Goal: Task Accomplishment & Management: Manage account settings

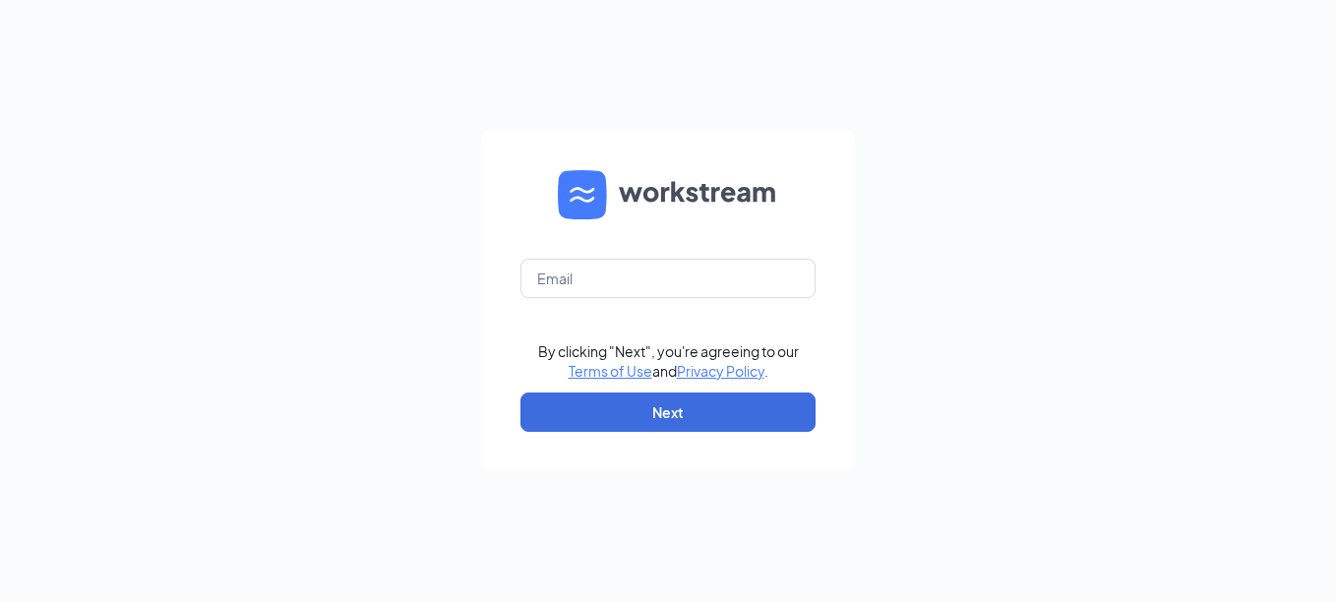
click at [459, 495] on div "By clicking "Next", you're agreeing to our Terms of Use and Privacy Policy . Ne…" at bounding box center [668, 301] width 1336 height 602
click at [715, 159] on form "By clicking "Next", you're agreeing to our Terms of Use and Privacy Policy . Ne…" at bounding box center [668, 301] width 374 height 340
click at [566, 288] on input "text" at bounding box center [667, 278] width 295 height 39
type input "critchie@vdm-group.com"
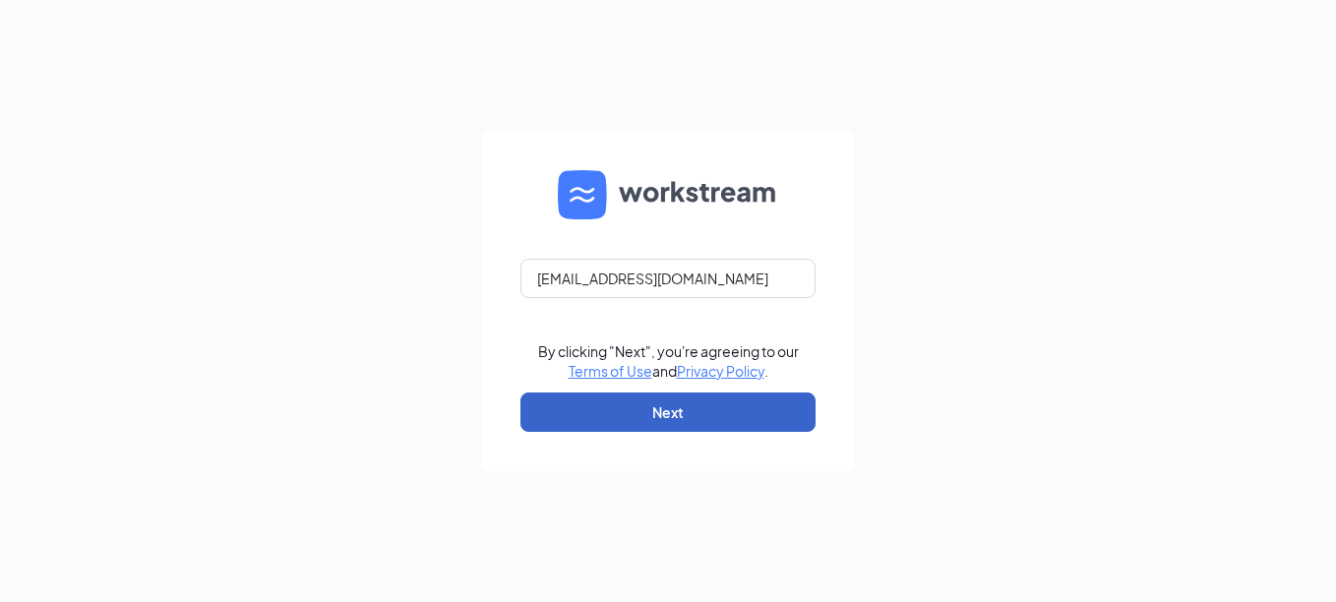
click at [590, 424] on button "Next" at bounding box center [667, 412] width 295 height 39
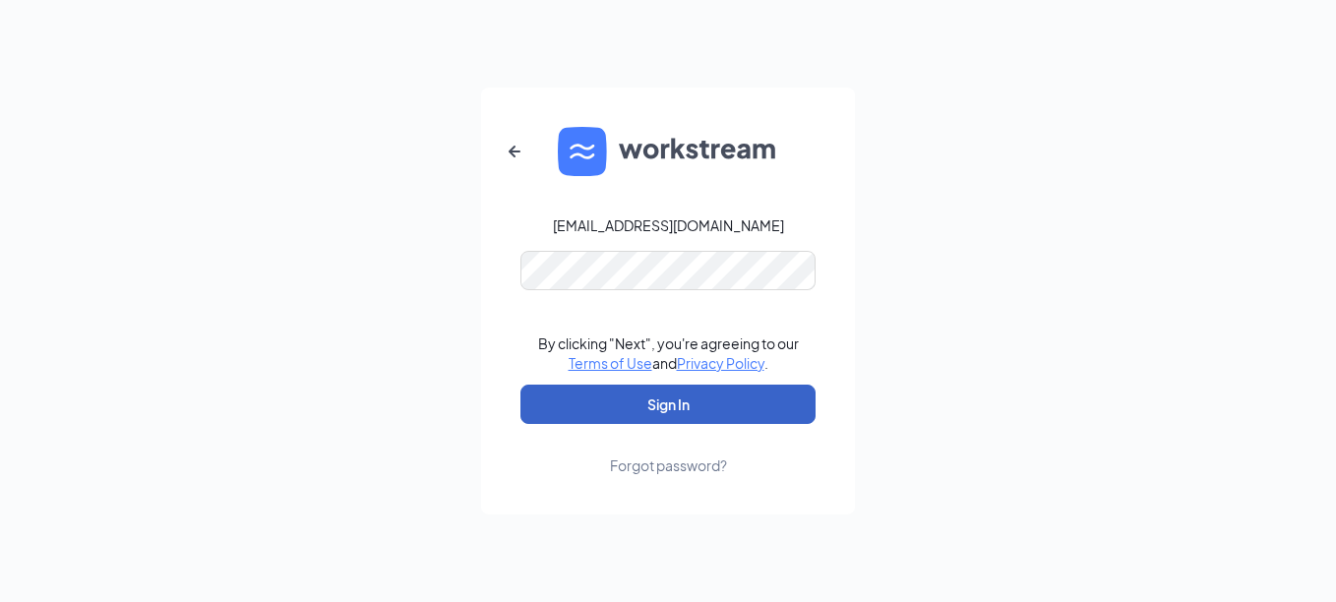
click at [547, 404] on button "Sign In" at bounding box center [667, 404] width 295 height 39
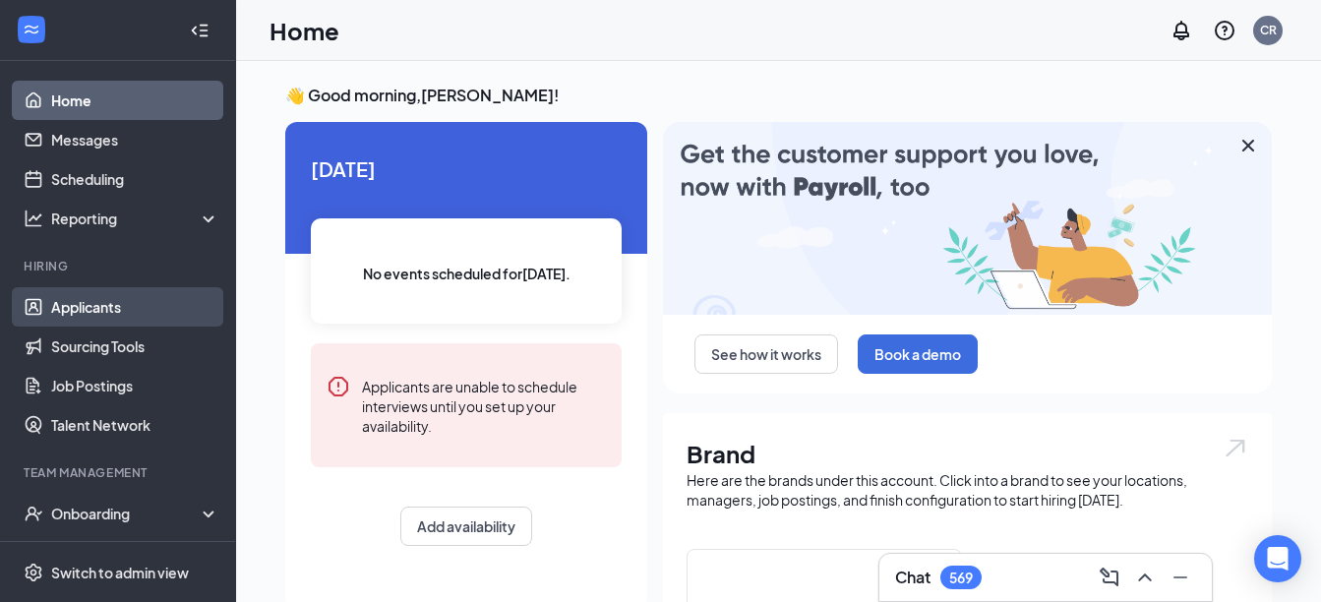
click at [113, 303] on link "Applicants" at bounding box center [135, 306] width 168 height 39
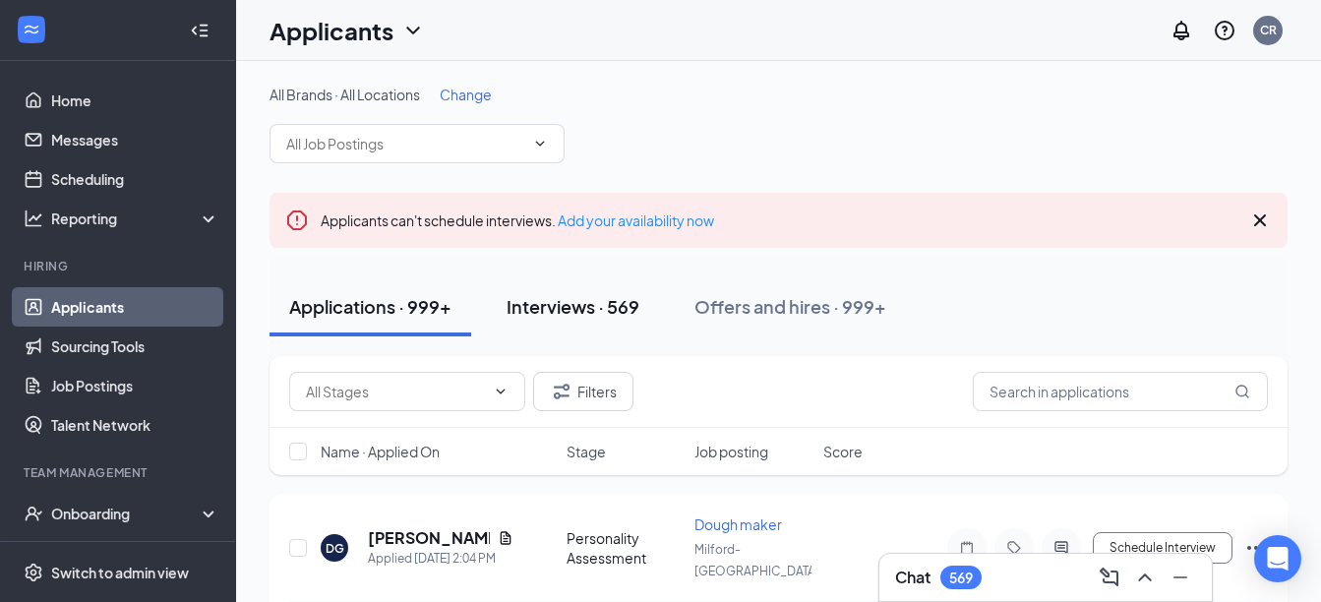
click at [551, 312] on div "Interviews · 569" at bounding box center [573, 306] width 133 height 25
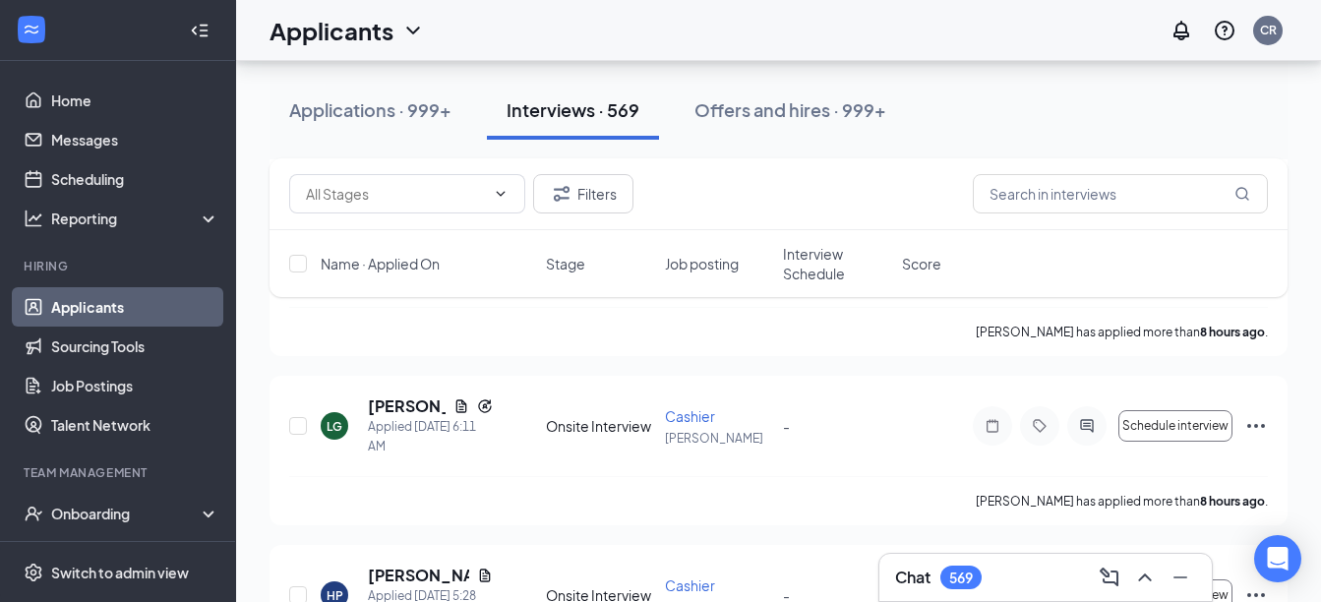
scroll to position [3107, 0]
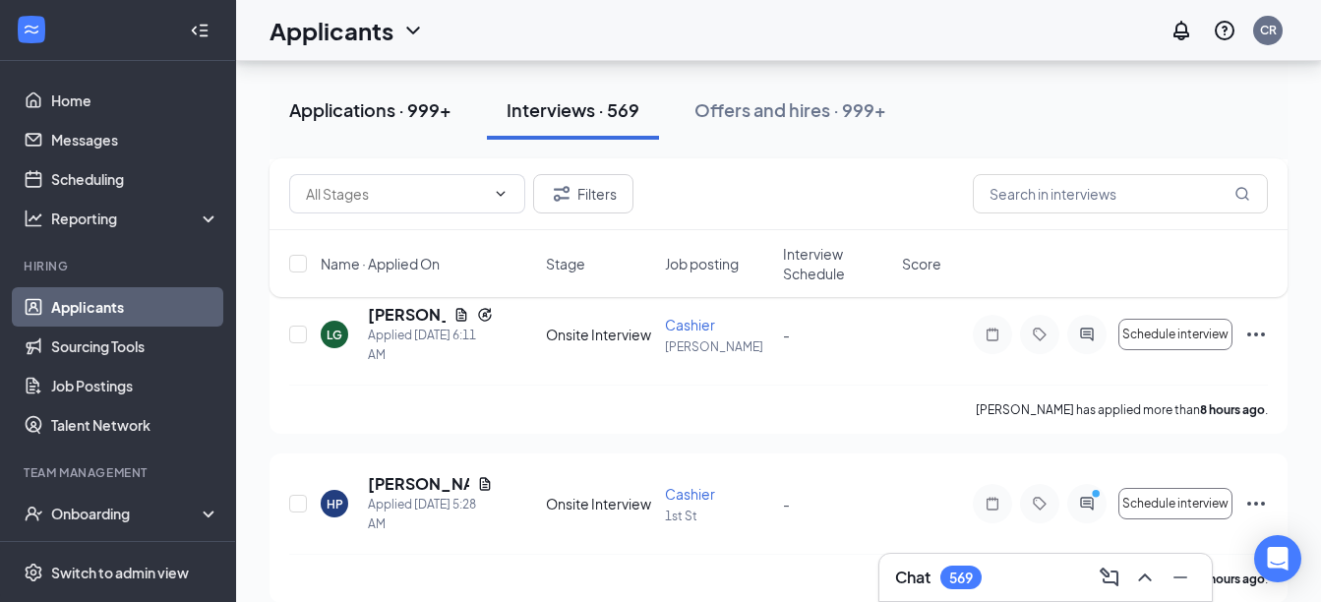
click at [324, 115] on div "Applications · 999+" at bounding box center [370, 109] width 162 height 25
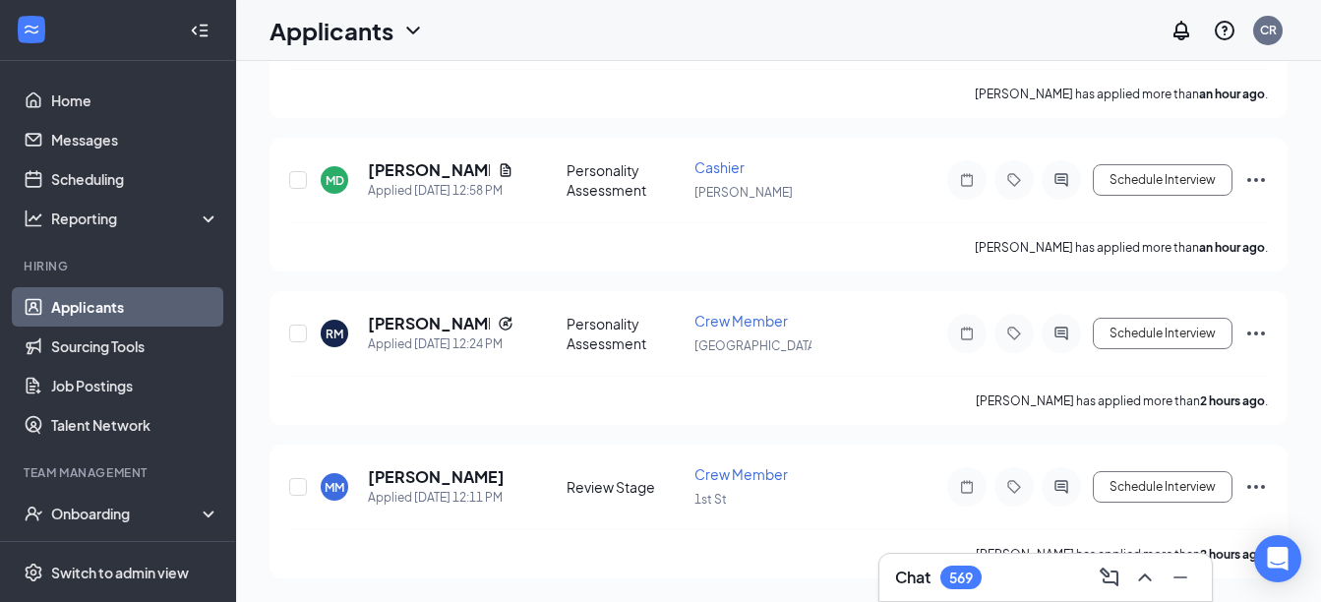
scroll to position [36, 0]
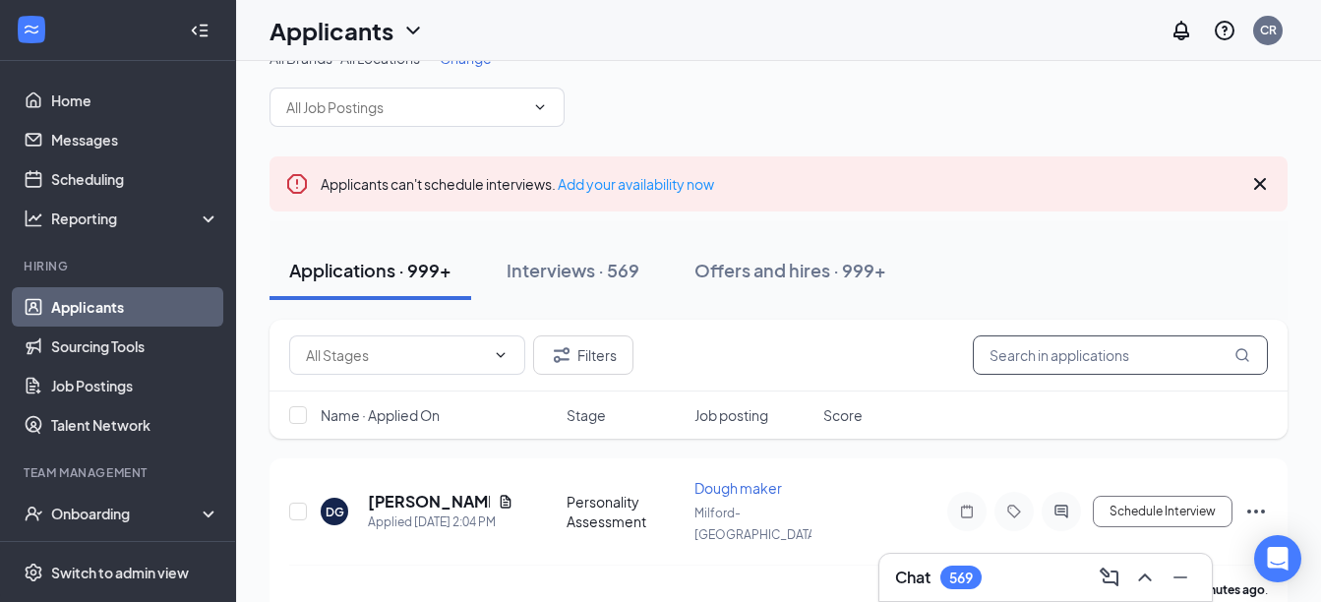
click at [1011, 354] on input "text" at bounding box center [1120, 354] width 295 height 39
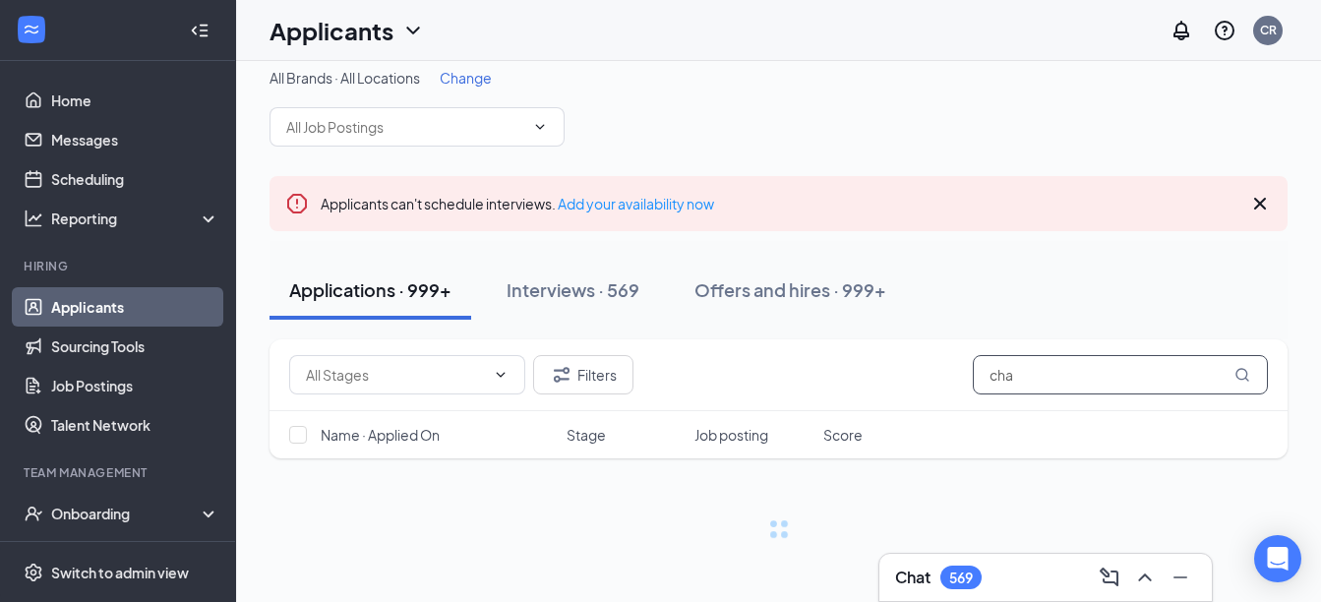
scroll to position [17, 0]
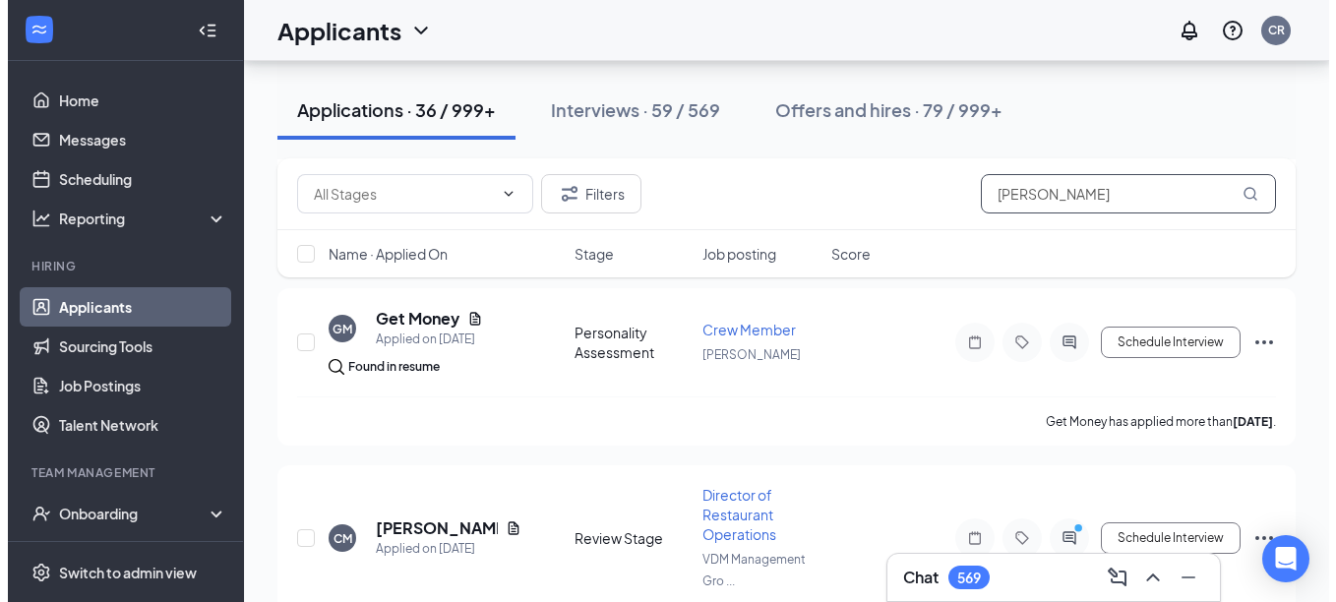
scroll to position [954, 0]
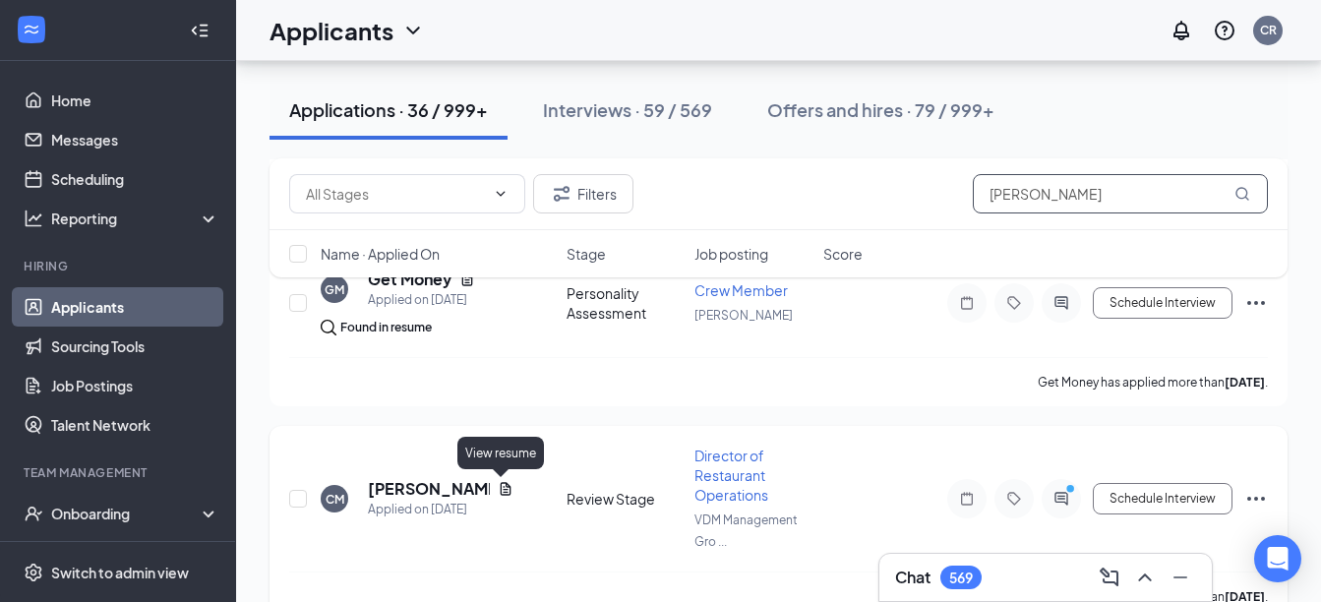
type input "[PERSON_NAME]"
click at [498, 487] on icon "Document" at bounding box center [506, 489] width 16 height 16
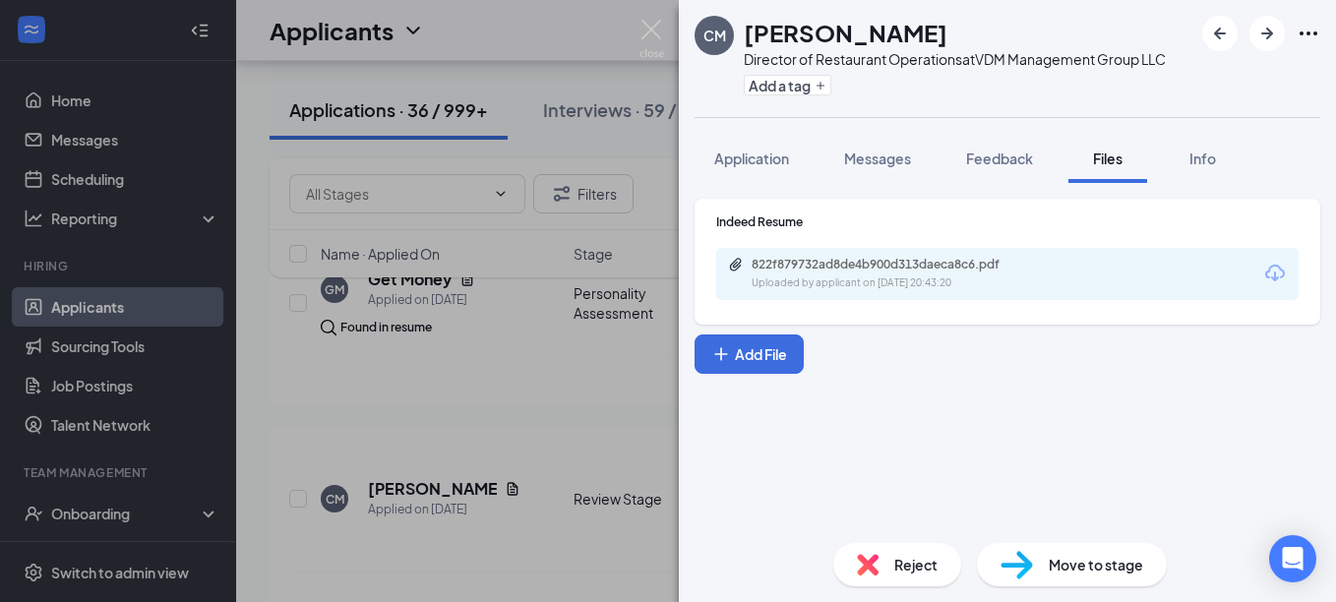
click at [533, 427] on div "CM [PERSON_NAME] Director of Restaurant Operations at VDM Management Group LLC …" at bounding box center [668, 301] width 1336 height 602
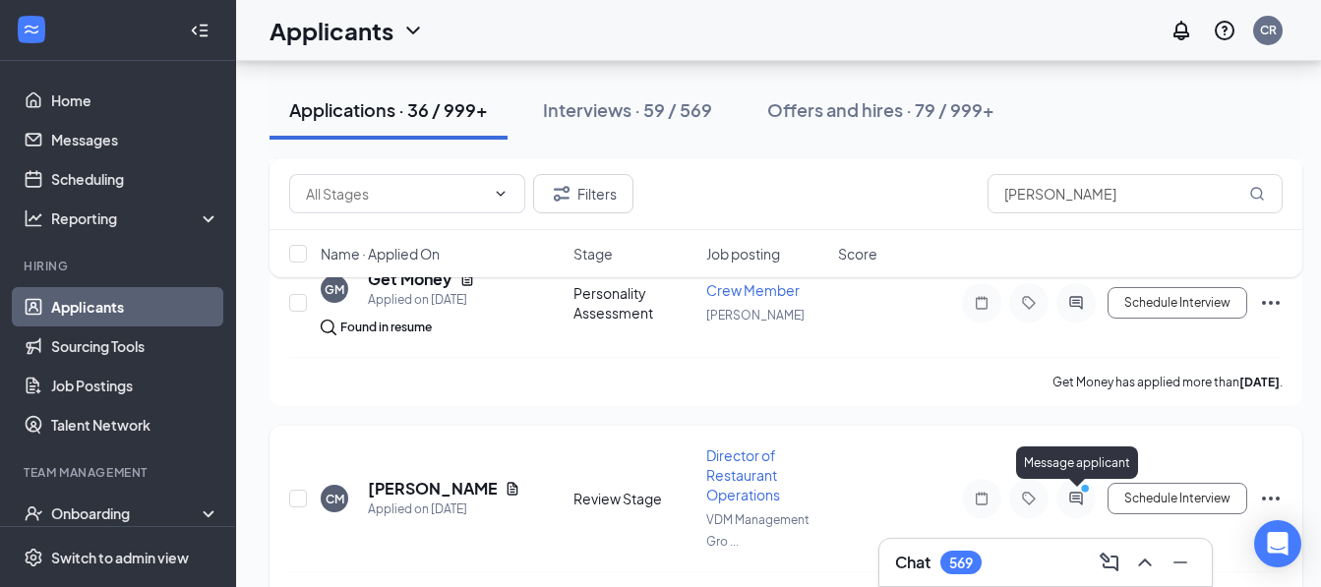
click at [1076, 494] on icon "PrimaryDot" at bounding box center [1088, 491] width 24 height 16
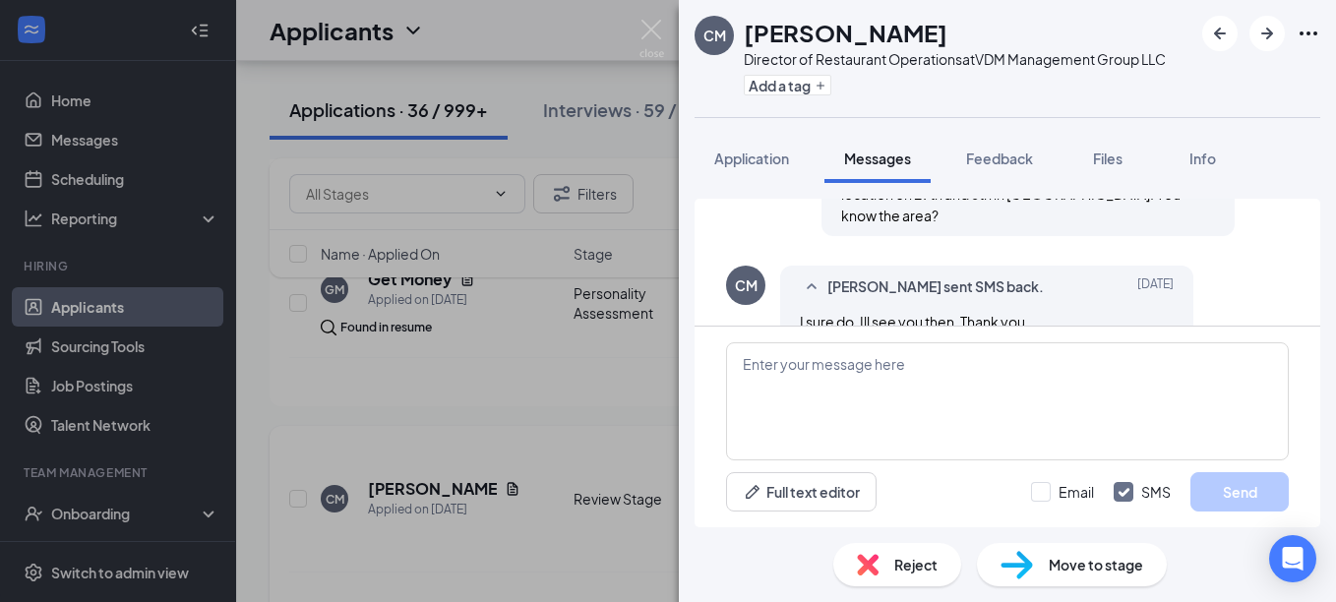
scroll to position [1333, 0]
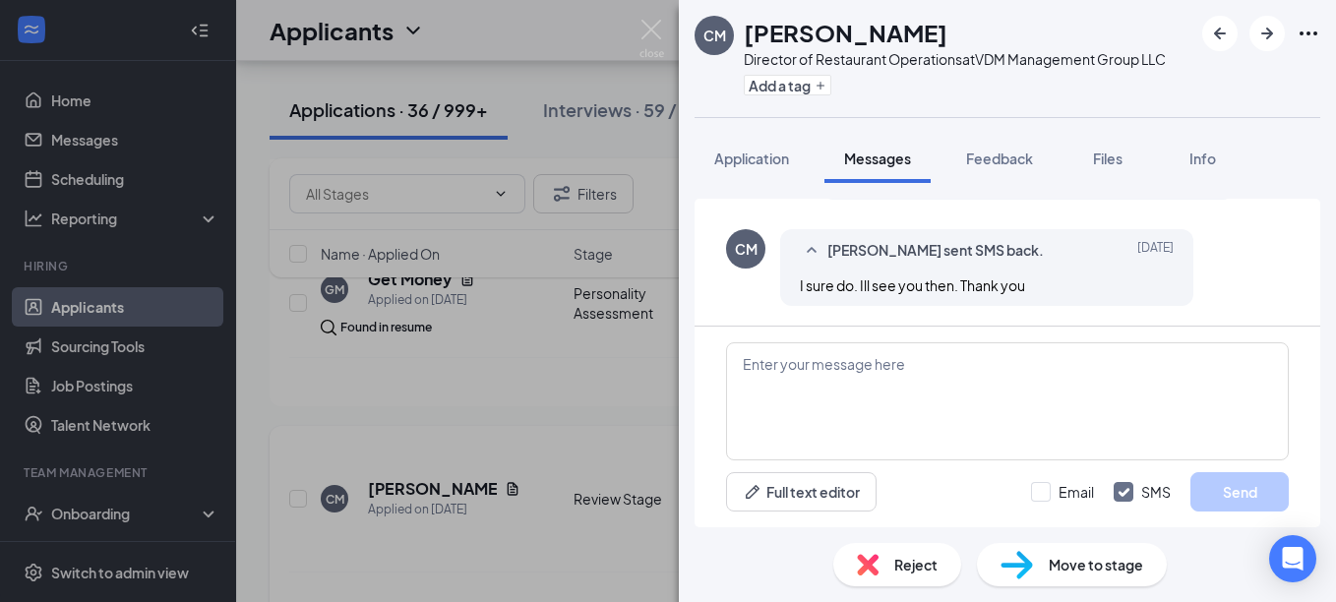
click at [579, 396] on div "CM [PERSON_NAME] Director of Restaurant Operations at VDM Management Group LLC …" at bounding box center [668, 301] width 1336 height 602
click at [598, 431] on div "CM [PERSON_NAME] Director of Restaurant Operations at VDM Management Group LLC …" at bounding box center [668, 301] width 1336 height 602
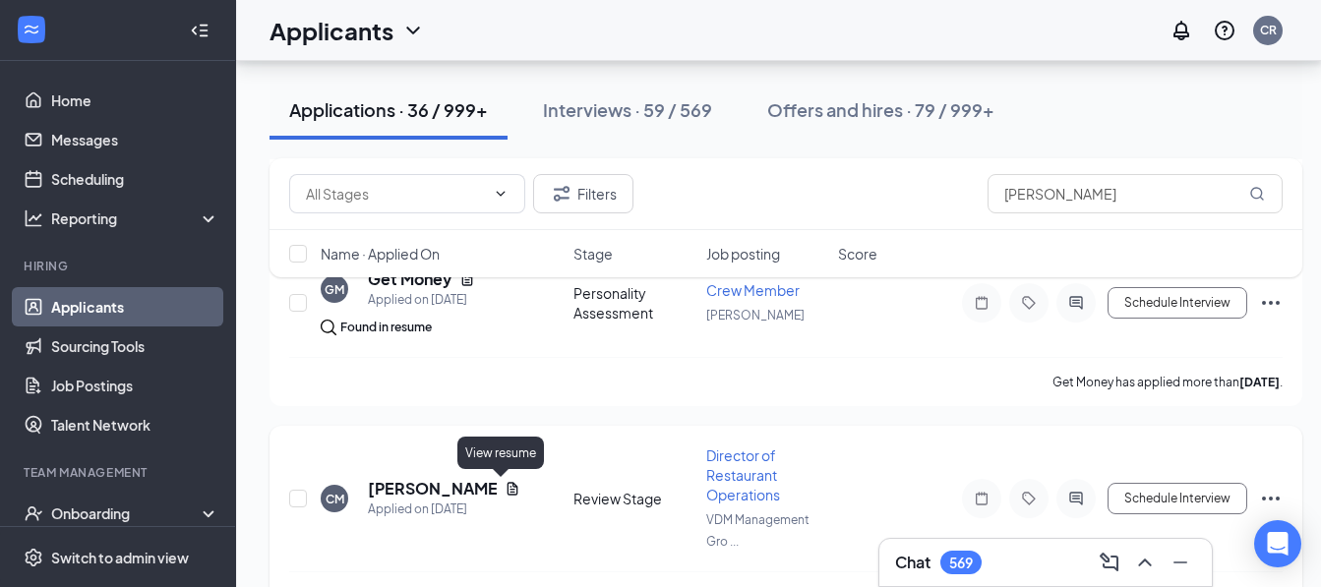
click at [505, 486] on icon "Document" at bounding box center [513, 489] width 16 height 16
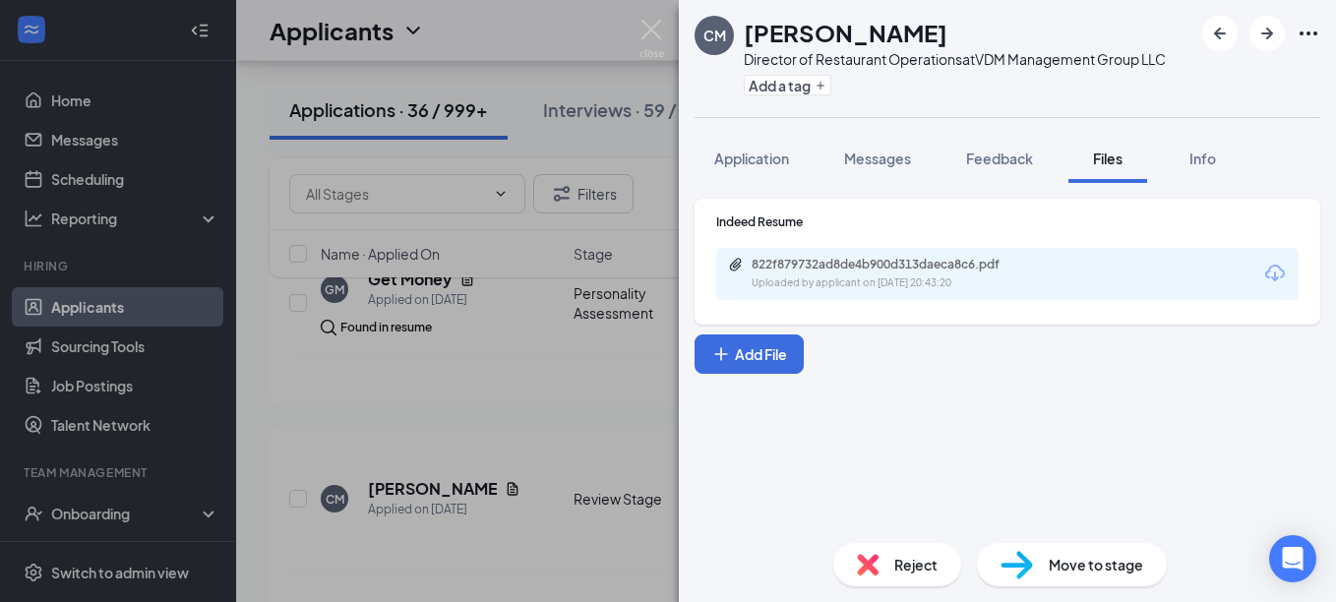
click at [1285, 281] on icon "Download" at bounding box center [1275, 274] width 24 height 24
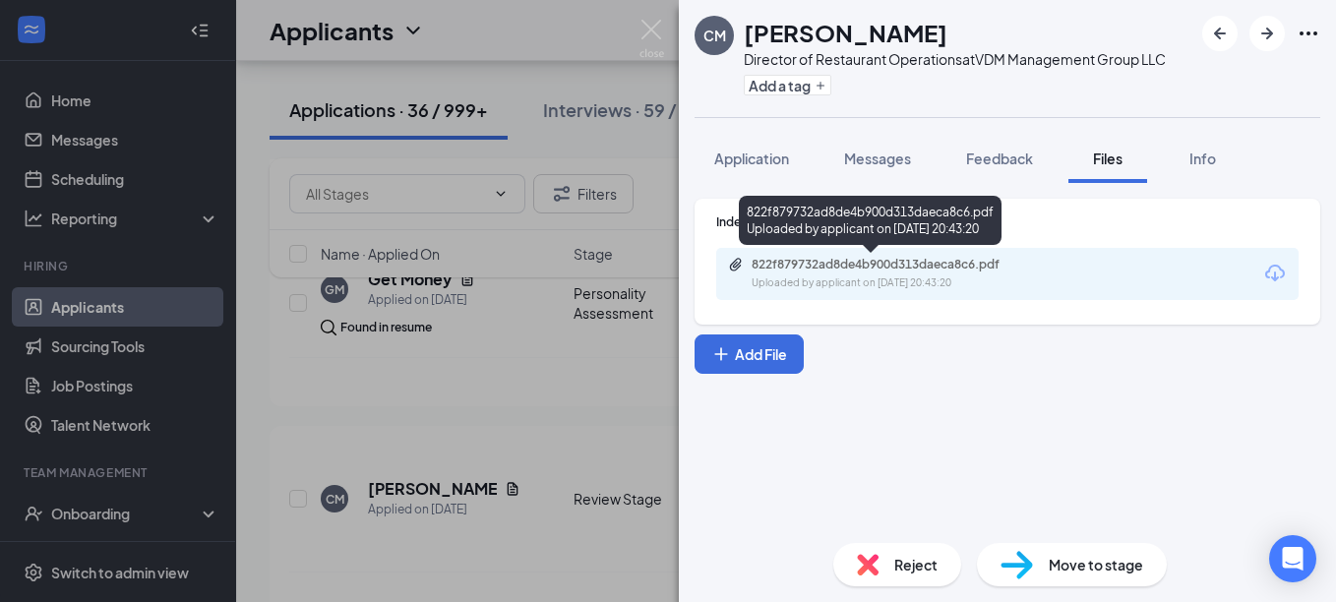
click at [982, 271] on div "822f879732ad8de4b900d313daeca8c6.pdf" at bounding box center [889, 265] width 275 height 16
click at [954, 275] on div "Uploaded by applicant on [DATE] 20:43:20" at bounding box center [899, 283] width 295 height 16
